Goal: Information Seeking & Learning: Learn about a topic

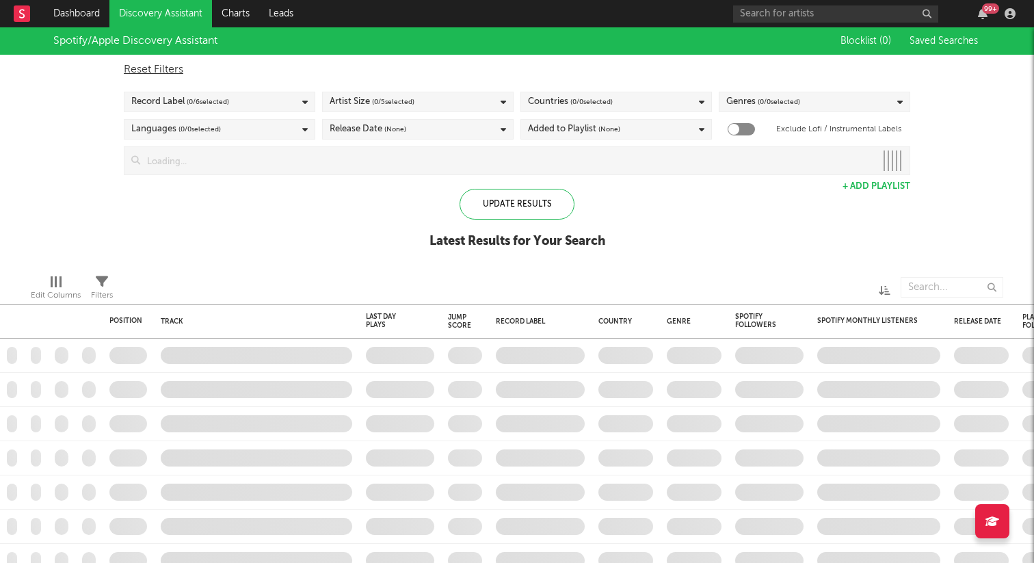
checkbox input "true"
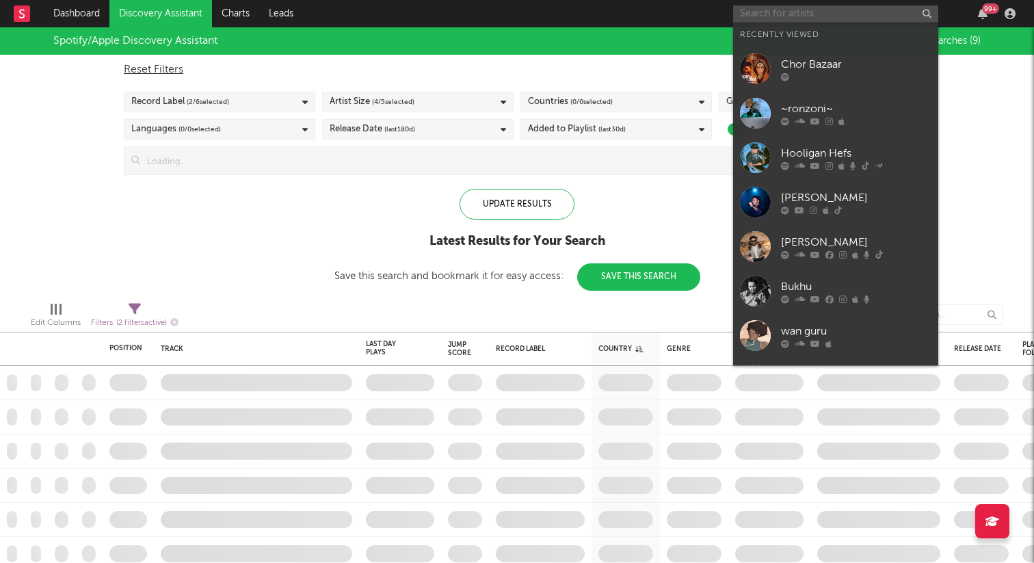
click at [848, 12] on input "text" at bounding box center [835, 13] width 205 height 17
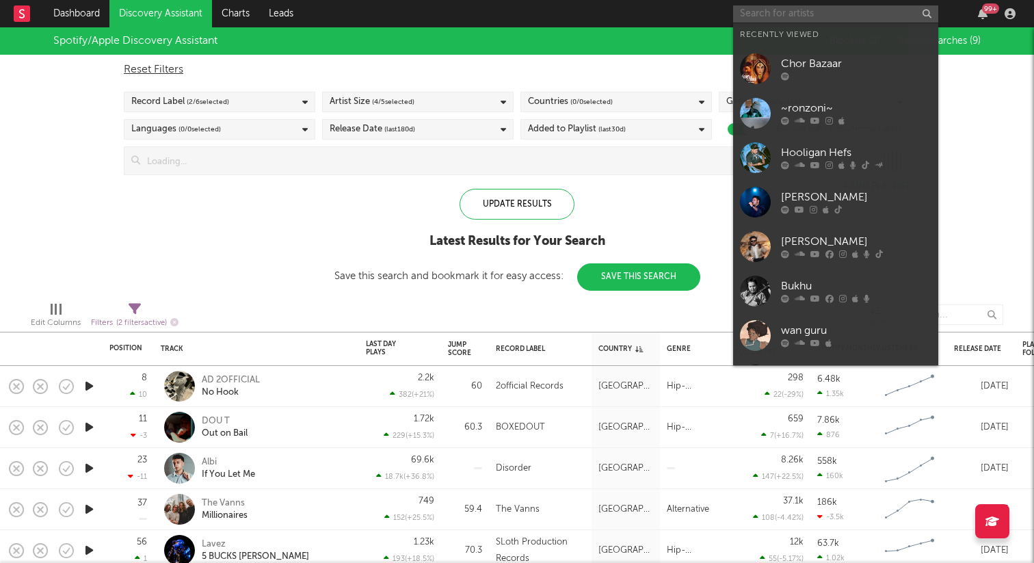
paste input "[PERSON_NAME]"
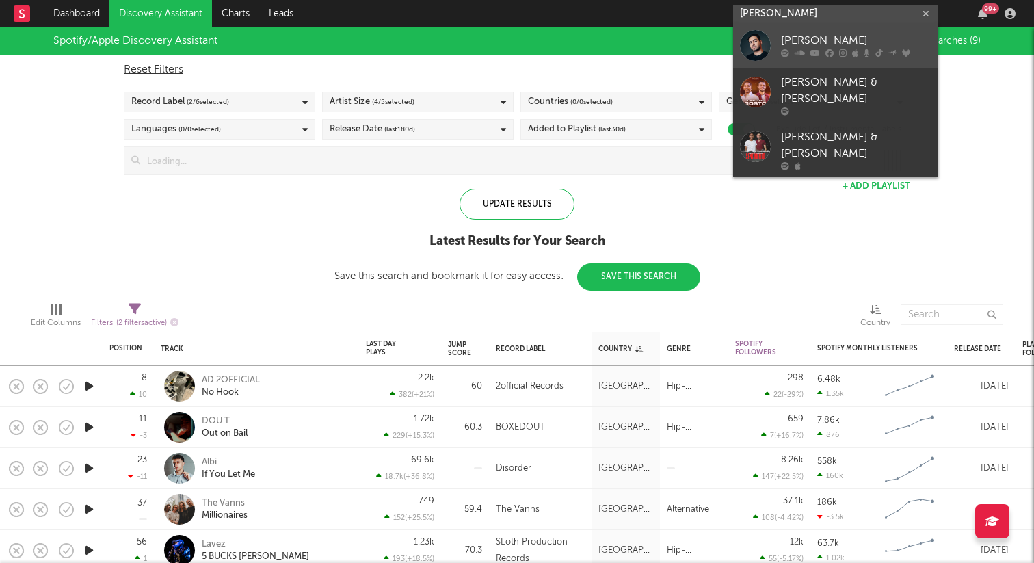
type input "[PERSON_NAME]"
click at [843, 41] on div "[PERSON_NAME]" at bounding box center [856, 41] width 151 height 16
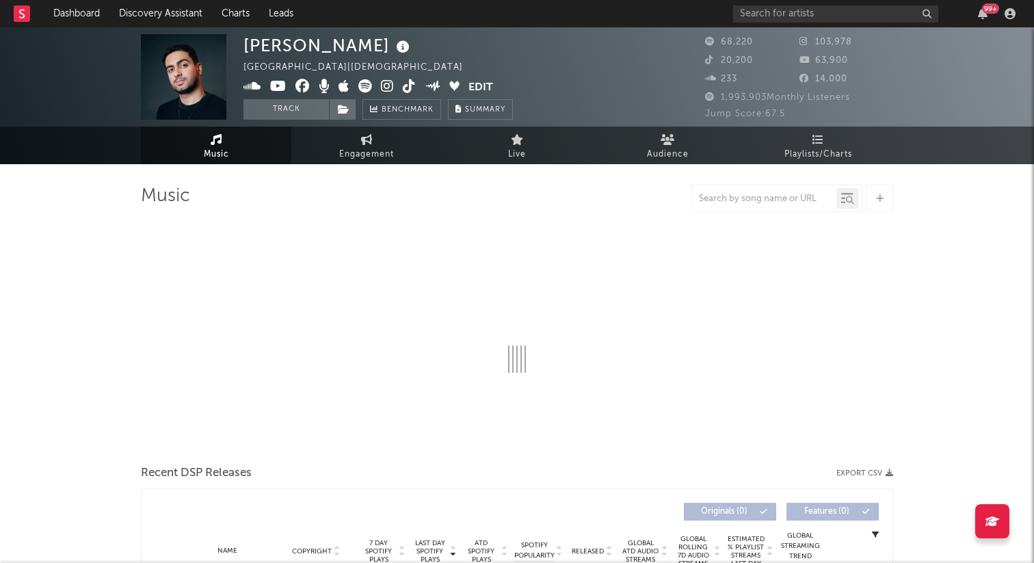
select select "6m"
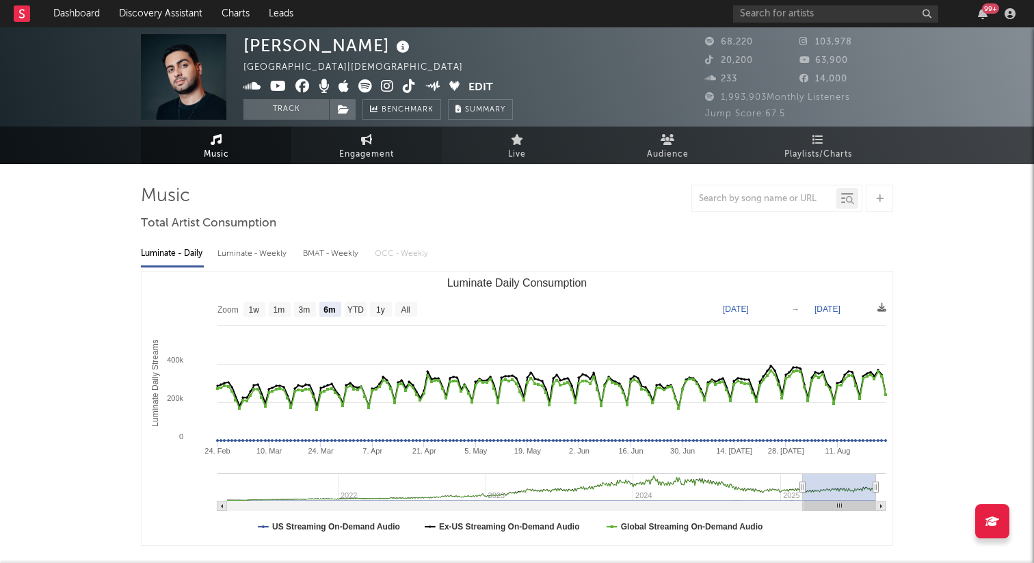
click at [362, 151] on span "Engagement" at bounding box center [366, 154] width 55 height 16
select select "1w"
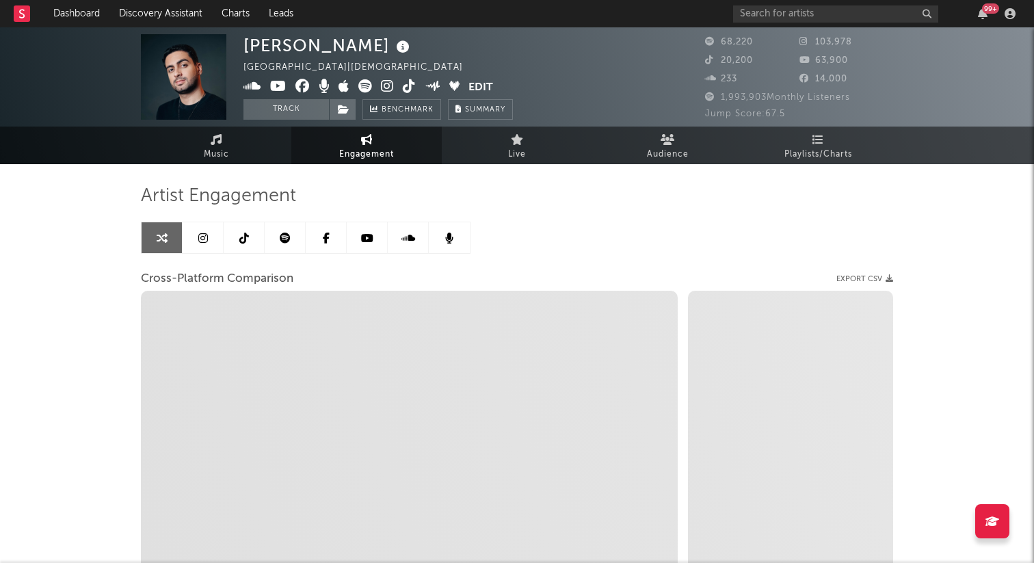
select select "1m"
